Goal: Task Accomplishment & Management: Use online tool/utility

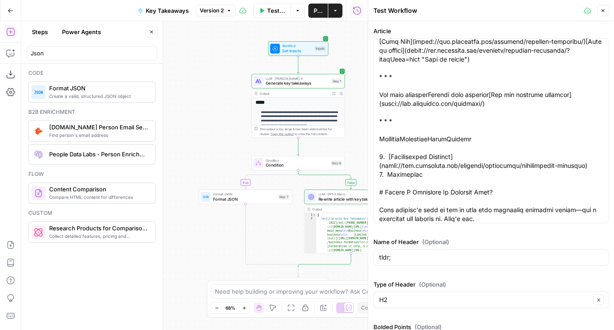
scroll to position [166, 0]
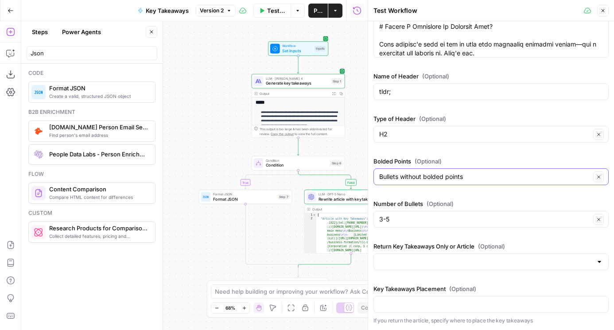
click at [416, 178] on input "Bullets without bolded points" at bounding box center [484, 176] width 211 height 9
click at [423, 155] on div "Article Name of Header (Optional) tldr; Type of Header (Optional) H2 Clear Bold…" at bounding box center [490, 93] width 235 height 464
type input "Bullets without bolded points"
click at [413, 138] on input "H2" at bounding box center [484, 134] width 211 height 9
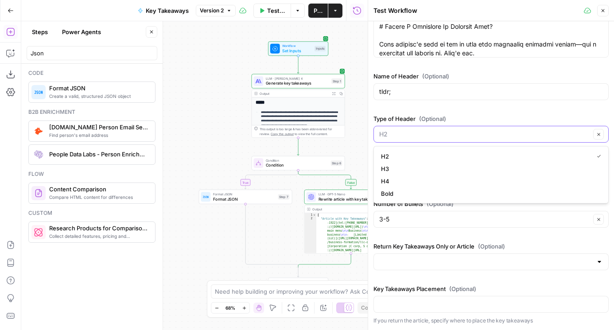
click at [413, 138] on input "Type of Header (Optional)" at bounding box center [484, 134] width 211 height 9
click at [407, 100] on div "Name of Header (Optional) tldr;" at bounding box center [490, 88] width 235 height 32
type input "H2"
click at [405, 91] on input "tldr;" at bounding box center [491, 91] width 224 height 9
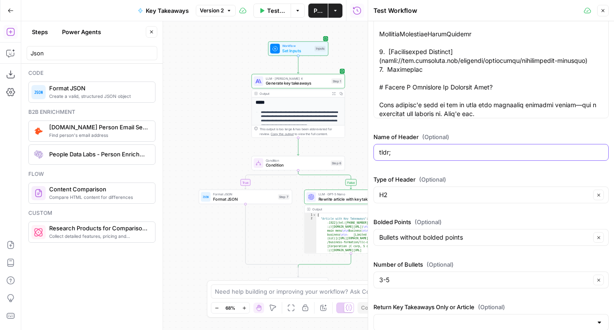
scroll to position [103, 0]
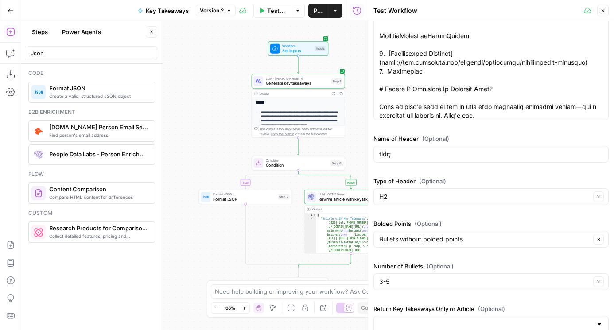
click at [403, 146] on div "tldr;" at bounding box center [490, 154] width 235 height 17
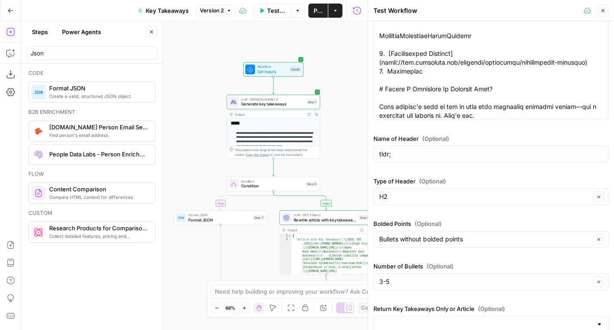
drag, startPoint x: 212, startPoint y: 140, endPoint x: 188, endPoint y: 162, distance: 32.7
click at [188, 162] on div "**********" at bounding box center [194, 175] width 346 height 309
click at [277, 69] on span "Set Inputs" at bounding box center [272, 72] width 30 height 6
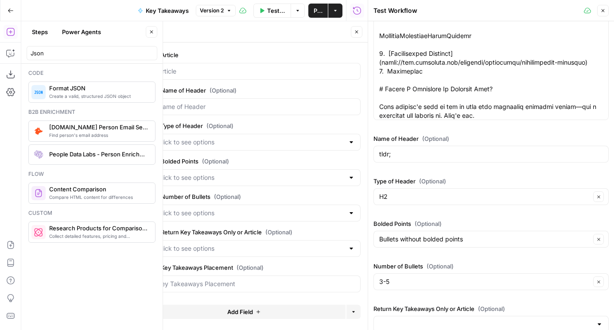
click at [331, 89] on span "edit field" at bounding box center [326, 90] width 19 height 7
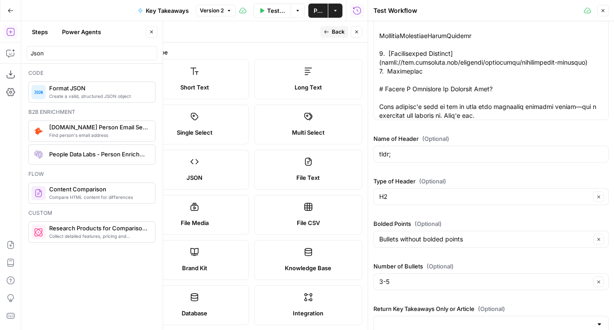
scroll to position [333, 0]
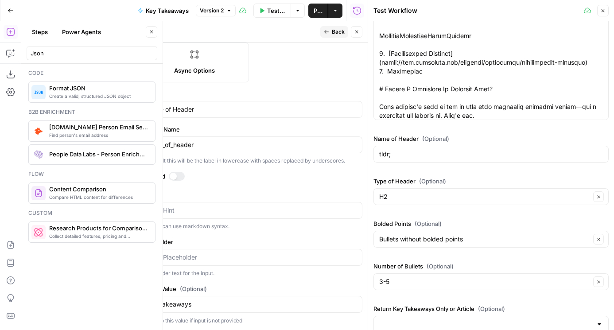
click at [167, 202] on div "Input Hint" at bounding box center [251, 210] width 222 height 17
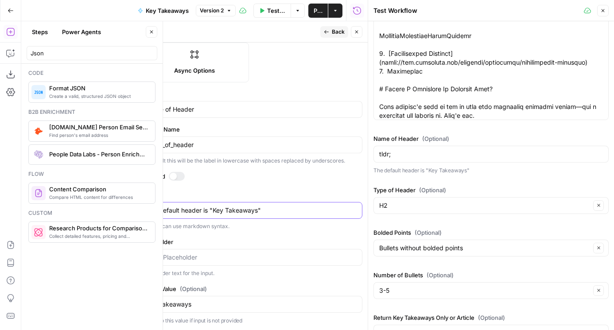
type textarea "The default header is "Key Takeaways""
click at [355, 31] on icon "button" at bounding box center [356, 31] width 5 height 5
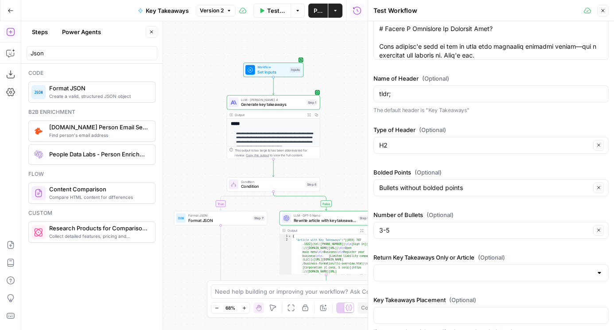
scroll to position [174, 0]
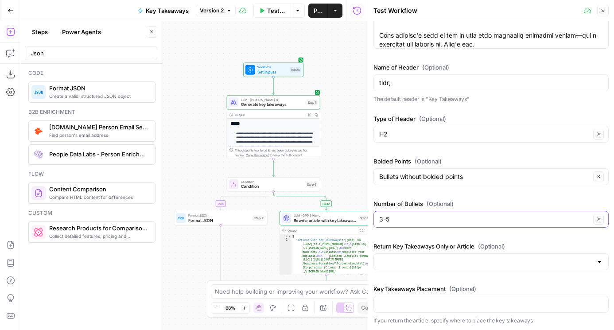
click at [394, 221] on input "3-5" at bounding box center [484, 219] width 211 height 9
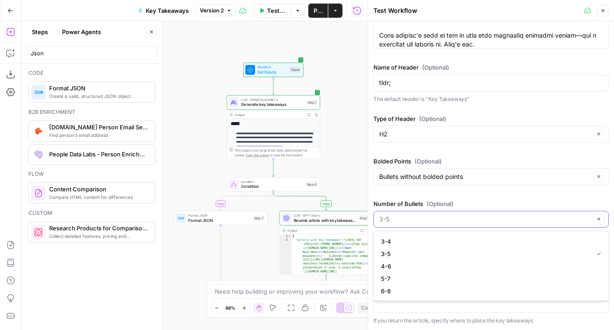
click at [394, 221] on input "Number of Bullets (Optional)" at bounding box center [484, 219] width 211 height 9
click at [395, 202] on label "Number of Bullets (Optional)" at bounding box center [490, 203] width 235 height 9
click at [395, 215] on input "Number of Bullets (Optional)" at bounding box center [484, 219] width 211 height 9
type input "3-5"
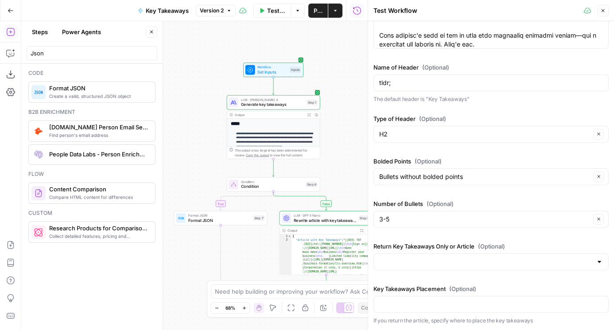
click at [395, 197] on div "Article Name of Header (Optional) tldr; The default header is "Key Takeaways" T…" at bounding box center [490, 88] width 235 height 472
click at [403, 254] on div at bounding box center [490, 261] width 235 height 17
click at [403, 239] on div "Article Name of Header (Optional) tldr; The default header is "Key Takeaways" T…" at bounding box center [490, 88] width 235 height 472
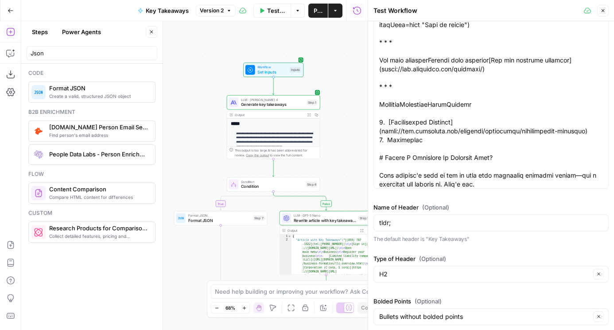
scroll to position [0, 0]
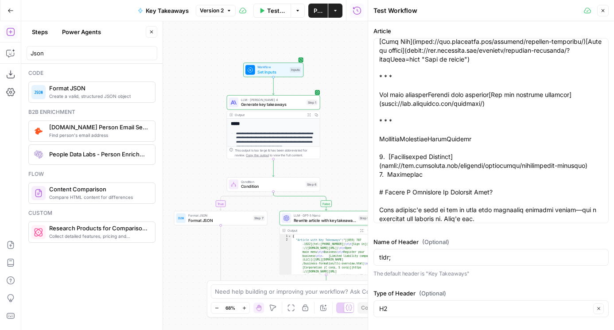
click at [309, 10] on button "Publish" at bounding box center [317, 11] width 19 height 14
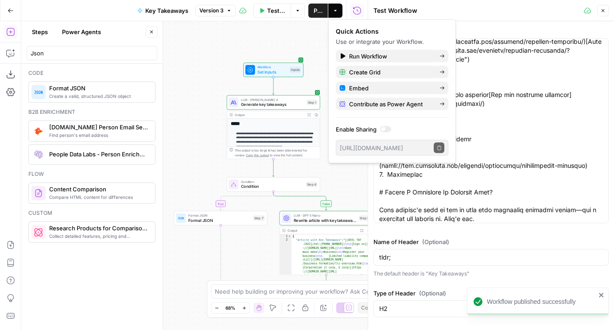
scroll to position [174, 0]
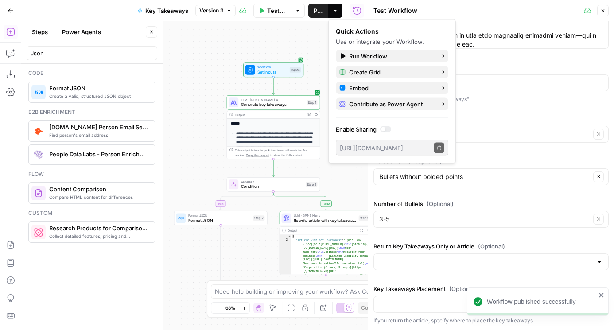
click at [444, 7] on div "Test Workflow" at bounding box center [477, 10] width 208 height 9
